Goal: Check status: Check status

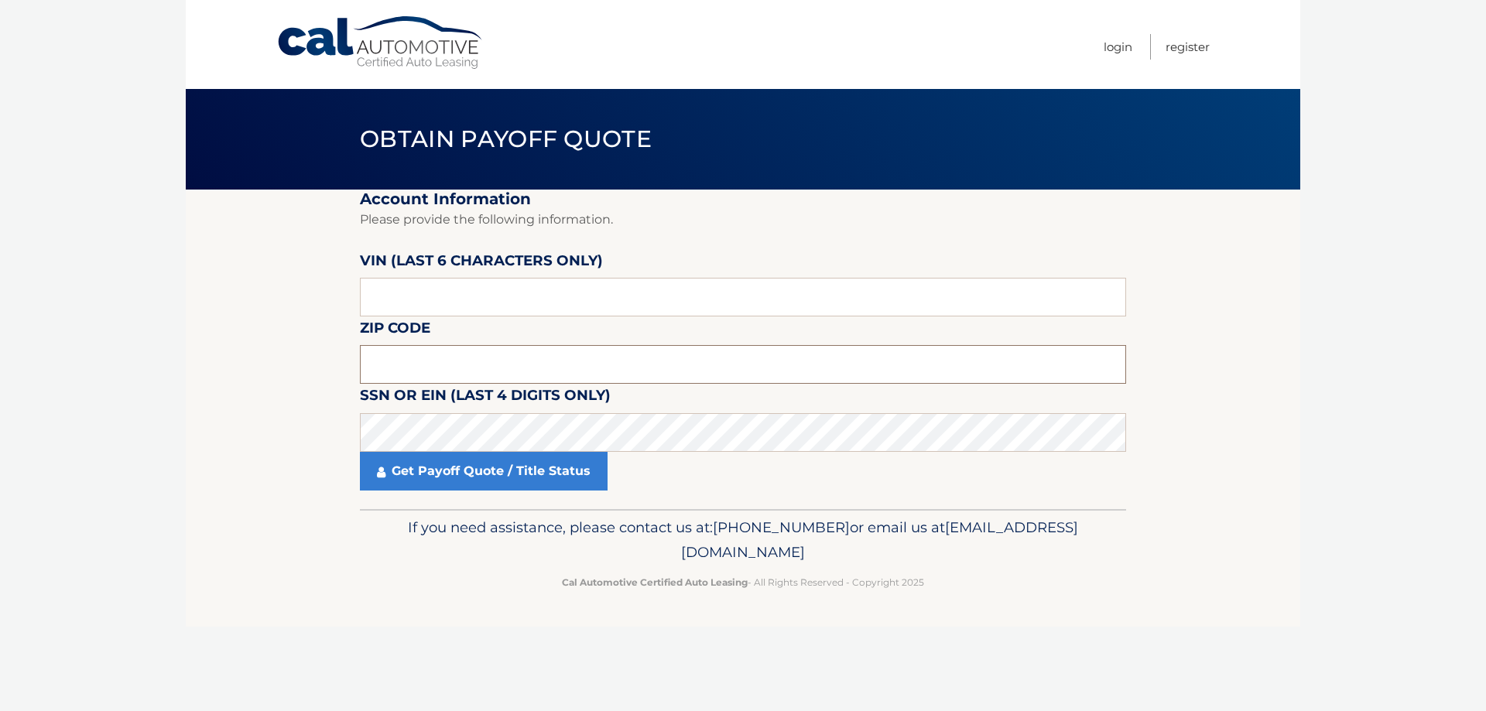
click at [514, 363] on input "text" at bounding box center [743, 364] width 766 height 39
type input "11771"
click at [539, 464] on link "Get Payoff Quote / Title Status" at bounding box center [484, 471] width 248 height 39
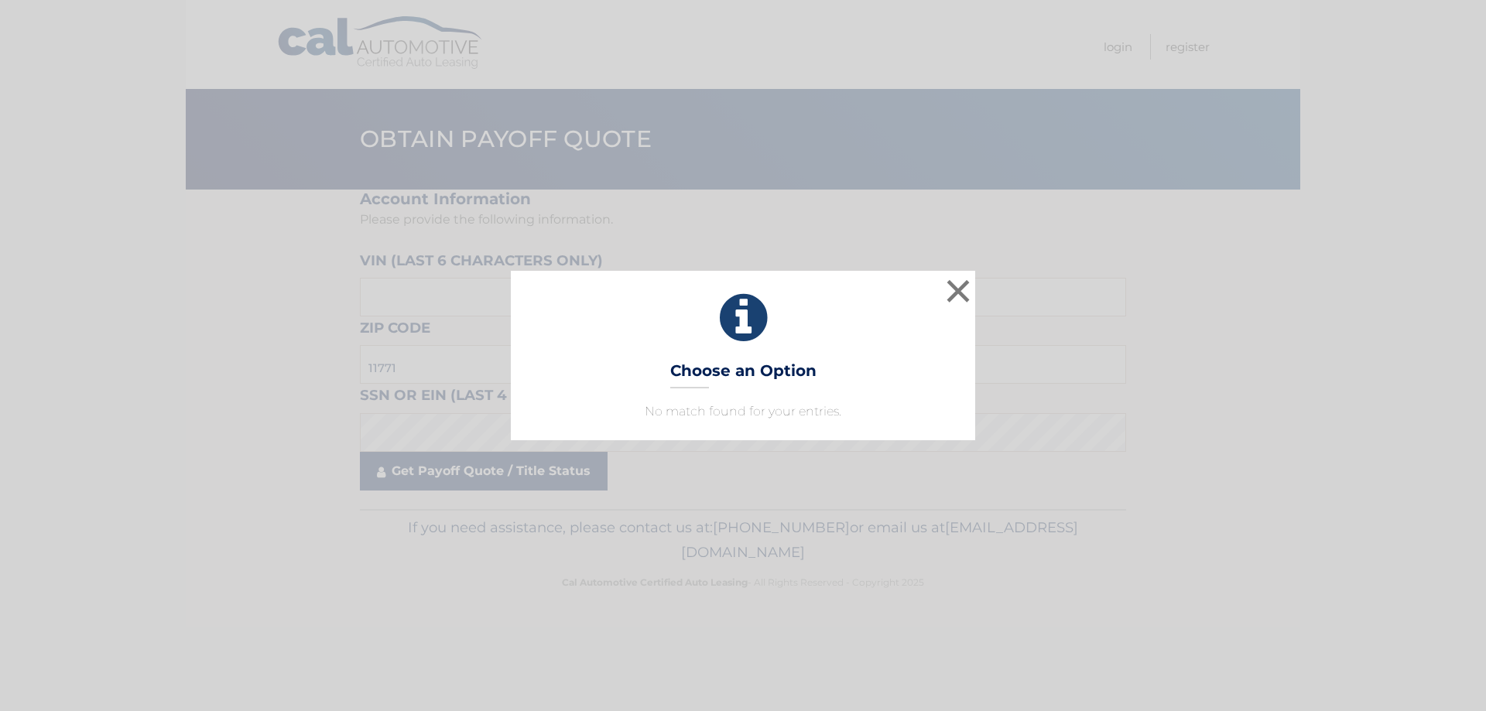
click at [473, 471] on div "× Choose an Option No match found for your entries. This is what you see on sec…" at bounding box center [743, 355] width 1486 height 711
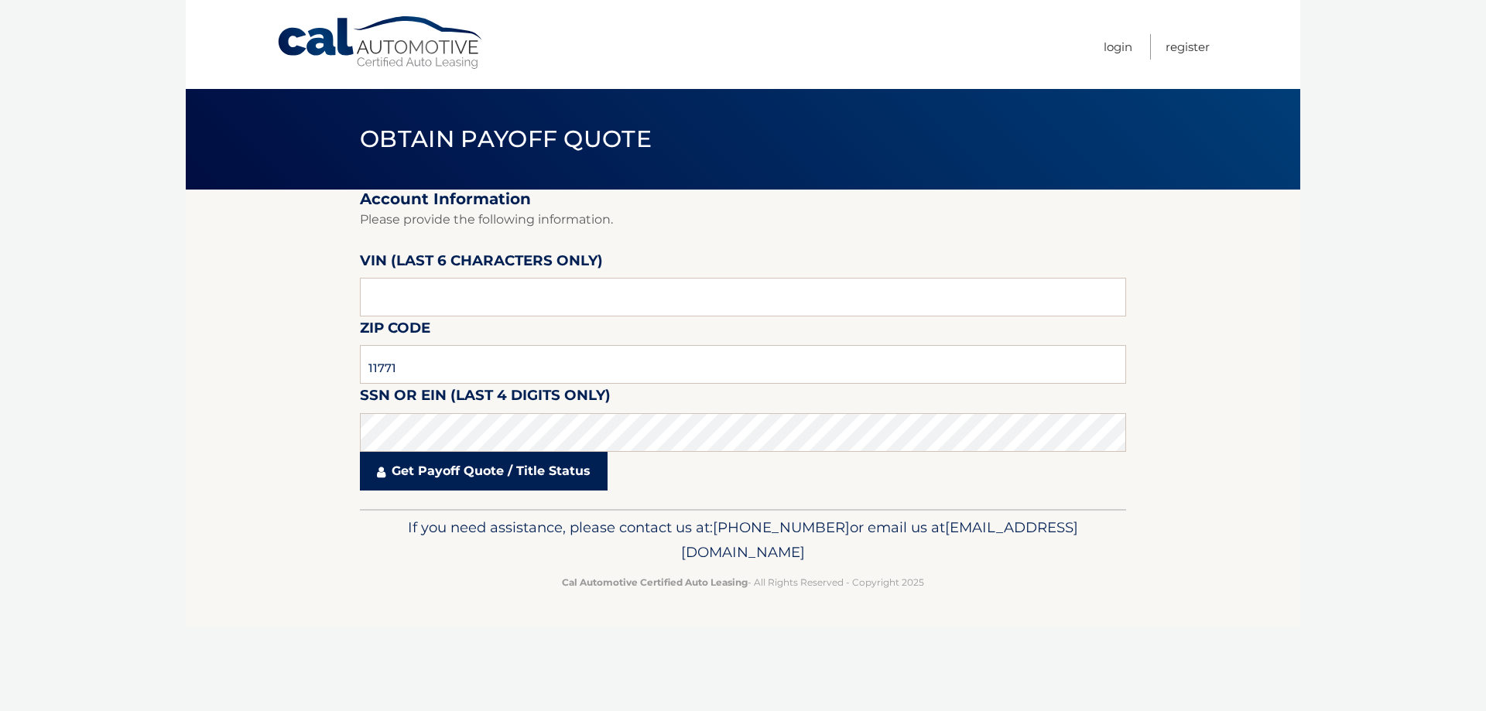
click at [470, 469] on link "Get Payoff Quote / Title Status" at bounding box center [484, 471] width 248 height 39
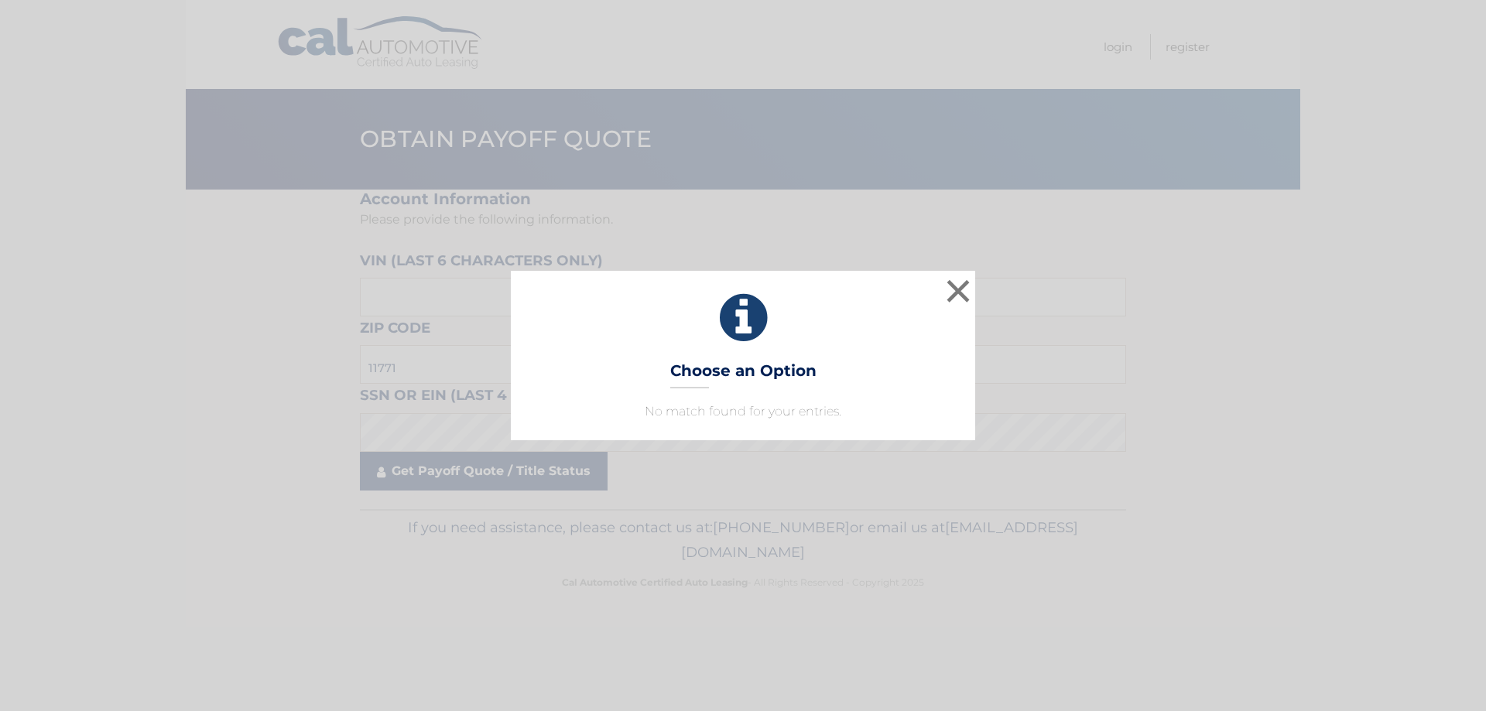
click at [470, 469] on div "× Choose an Option No match found for your entries. This is what you see on sec…" at bounding box center [743, 355] width 1486 height 711
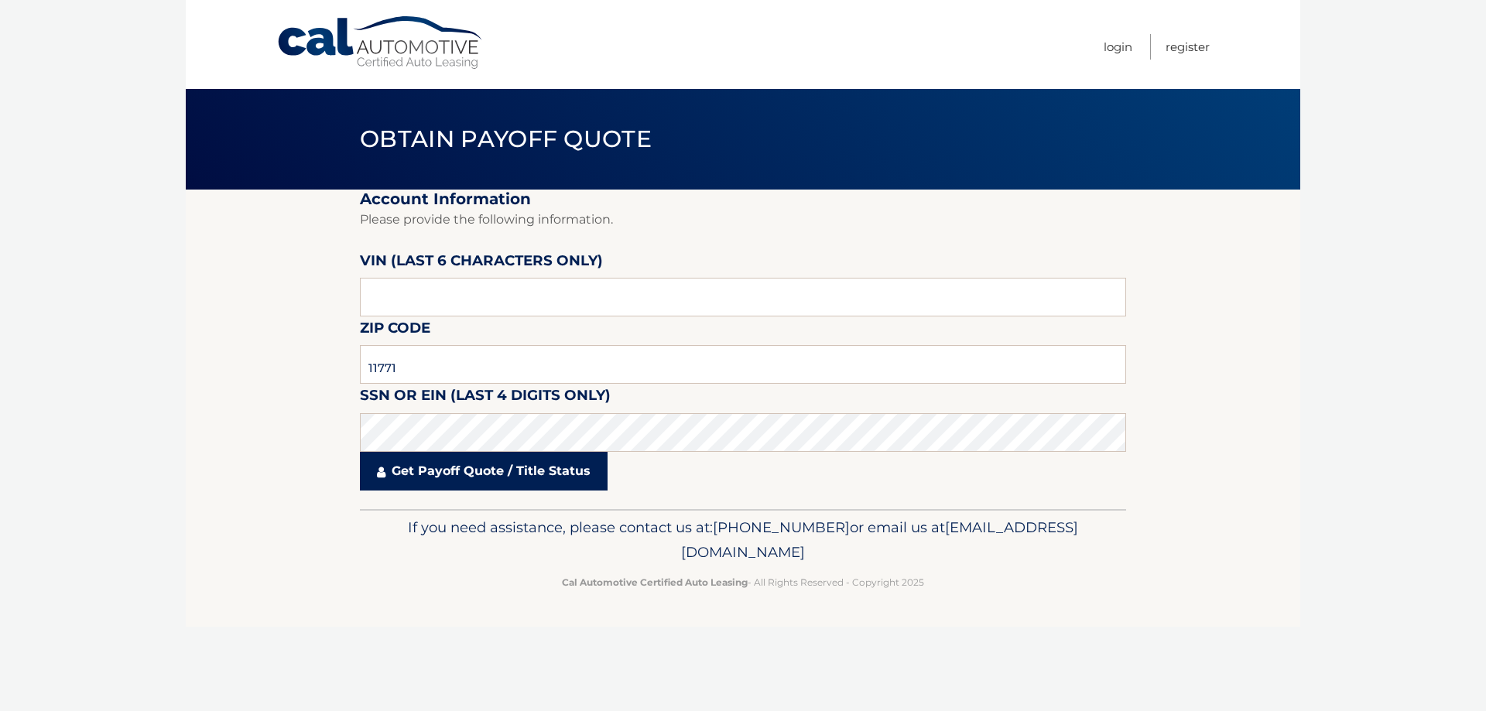
click at [441, 475] on link "Get Payoff Quote / Title Status" at bounding box center [484, 471] width 248 height 39
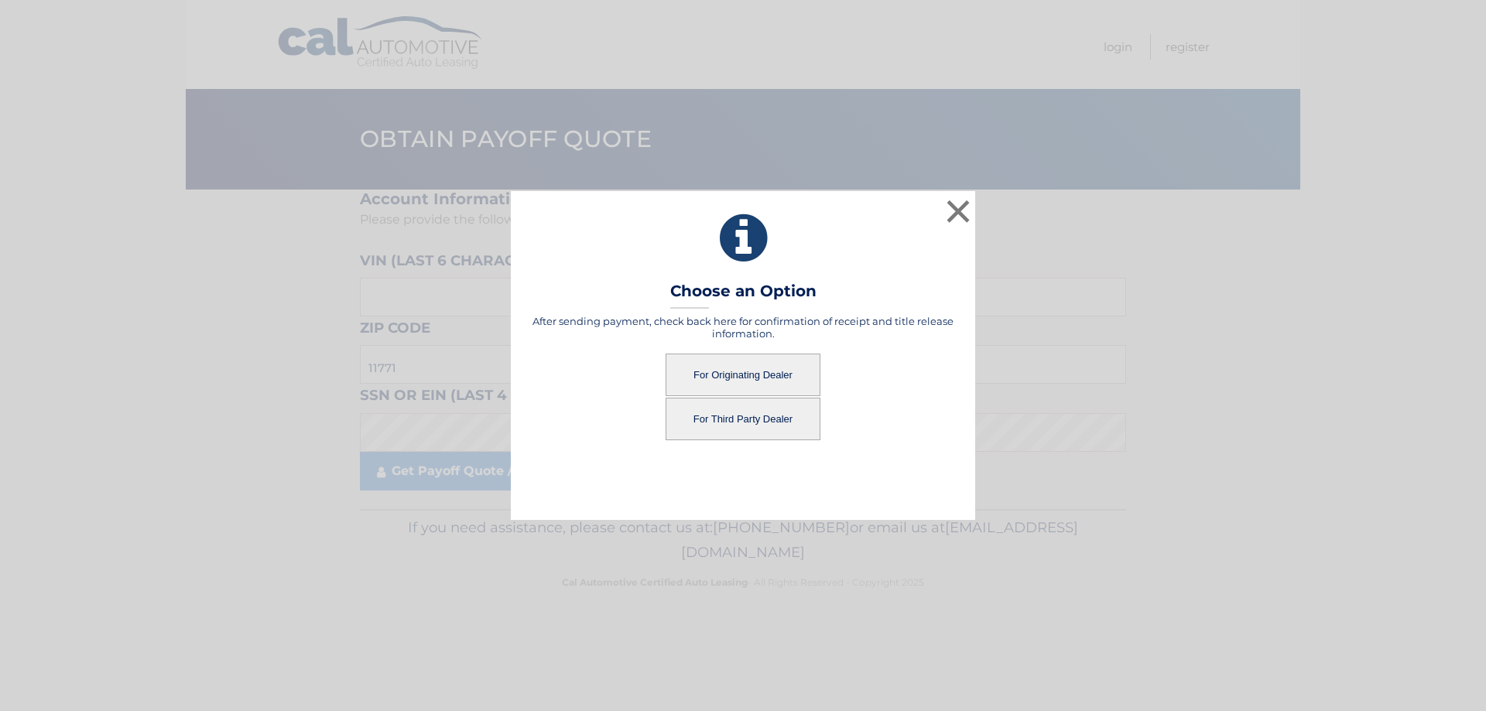
click at [735, 377] on button "For Originating Dealer" at bounding box center [743, 375] width 155 height 43
click at [734, 367] on button "For Originating Dealer" at bounding box center [743, 375] width 155 height 43
click at [719, 371] on button "For Originating Dealer" at bounding box center [743, 375] width 155 height 43
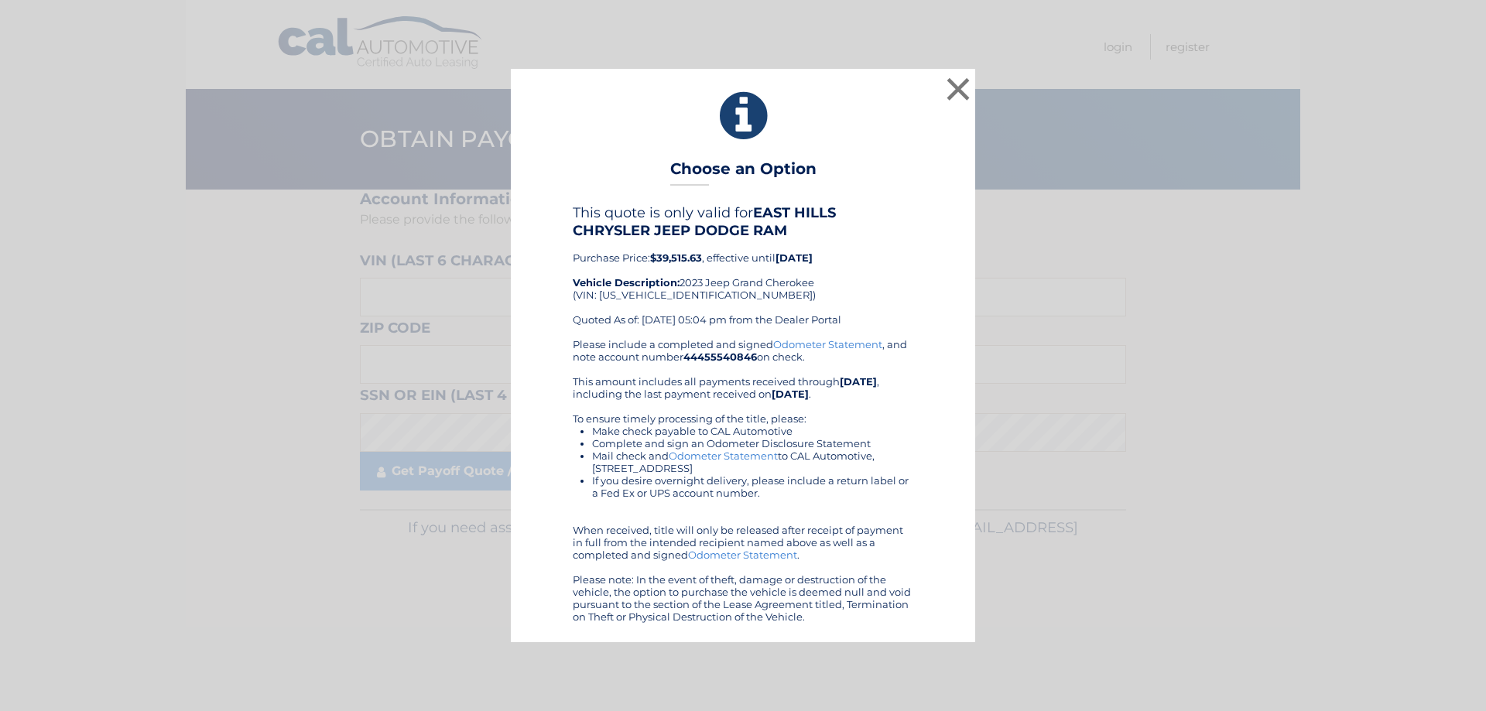
click at [669, 254] on b "$39,515.63" at bounding box center [676, 258] width 52 height 12
copy b "39,515.63"
